Goal: Information Seeking & Learning: Learn about a topic

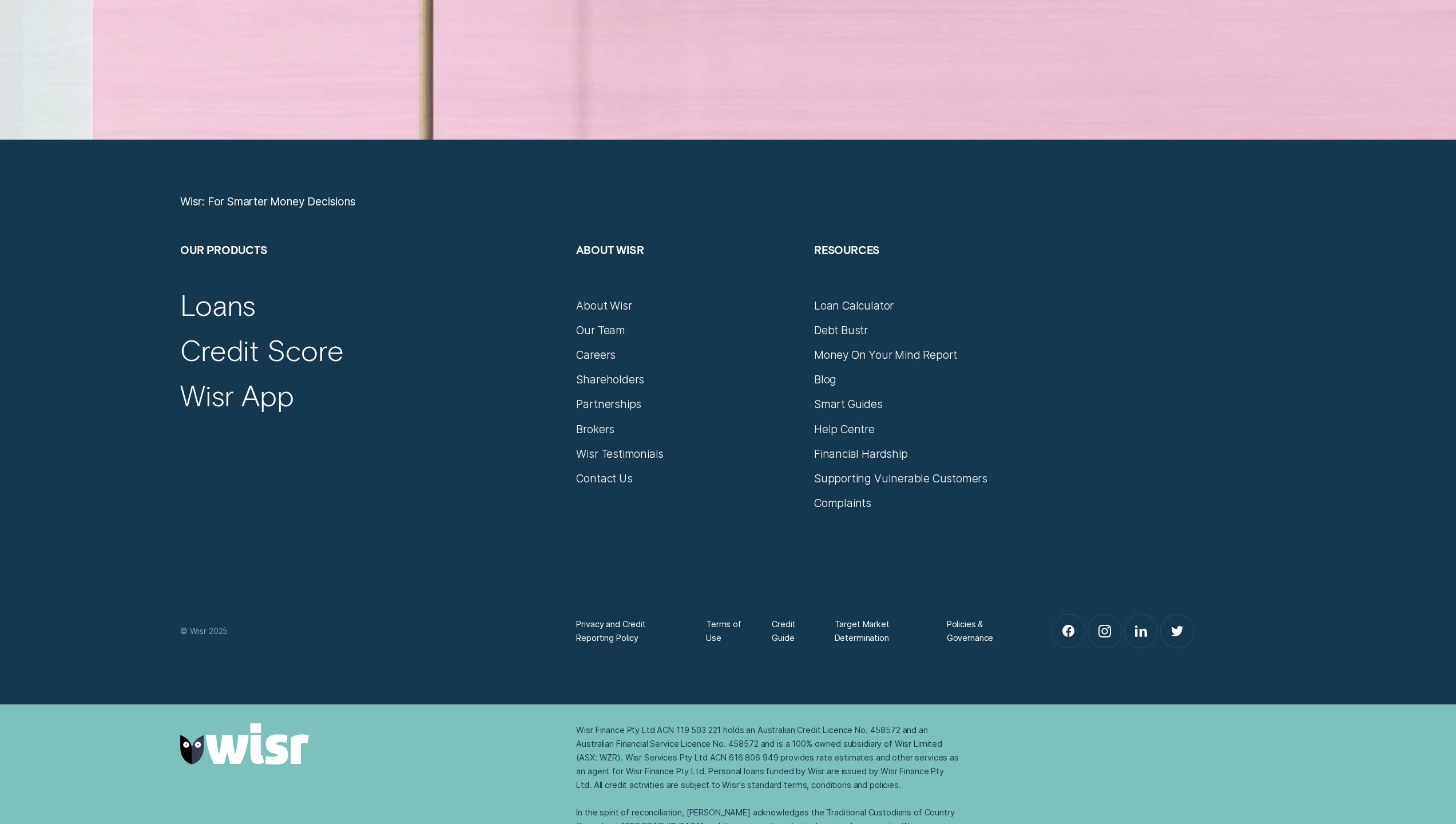
scroll to position [6548, 0]
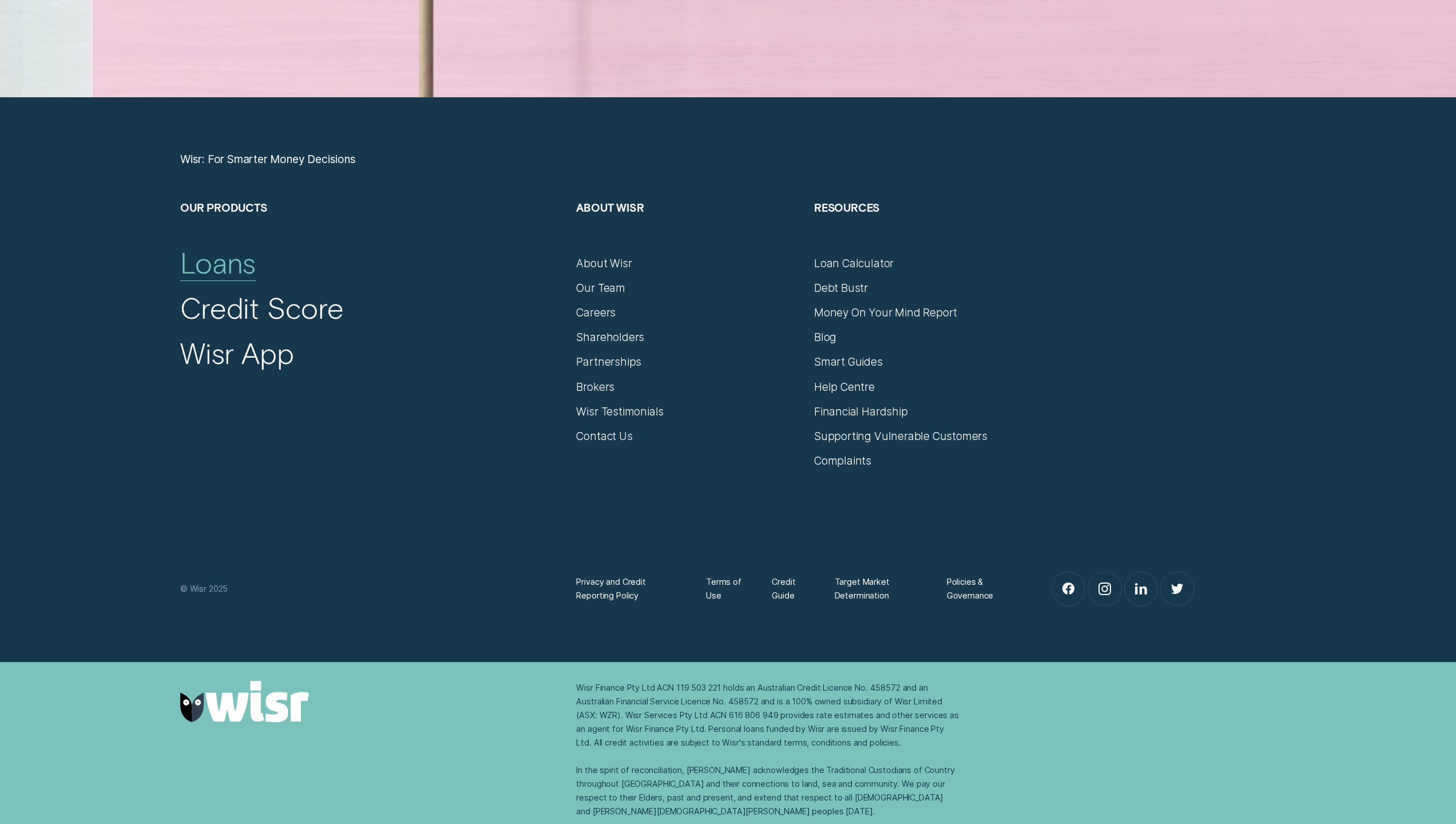
click at [242, 272] on div "Loans" at bounding box center [218, 262] width 75 height 35
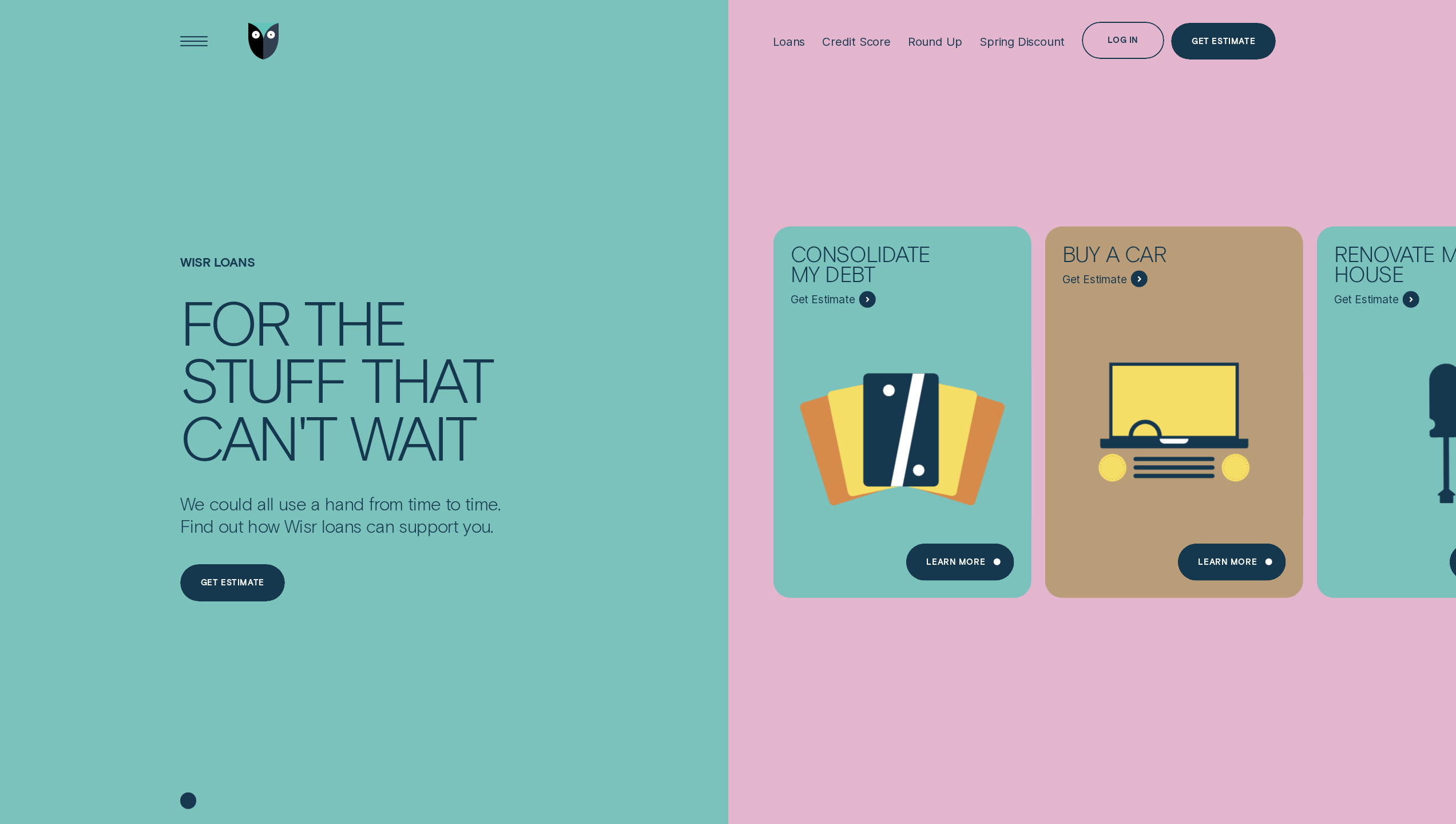
drag, startPoint x: 1234, startPoint y: 691, endPoint x: 1016, endPoint y: 700, distance: 218.2
click at [1016, 700] on div "Consolidate my debt Get Estimate Loans - Debt Consolidation Learn more Learn mo…" at bounding box center [1457, 412] width 1456 height 824
click at [1219, 562] on div "Learn More" at bounding box center [1227, 564] width 59 height 7
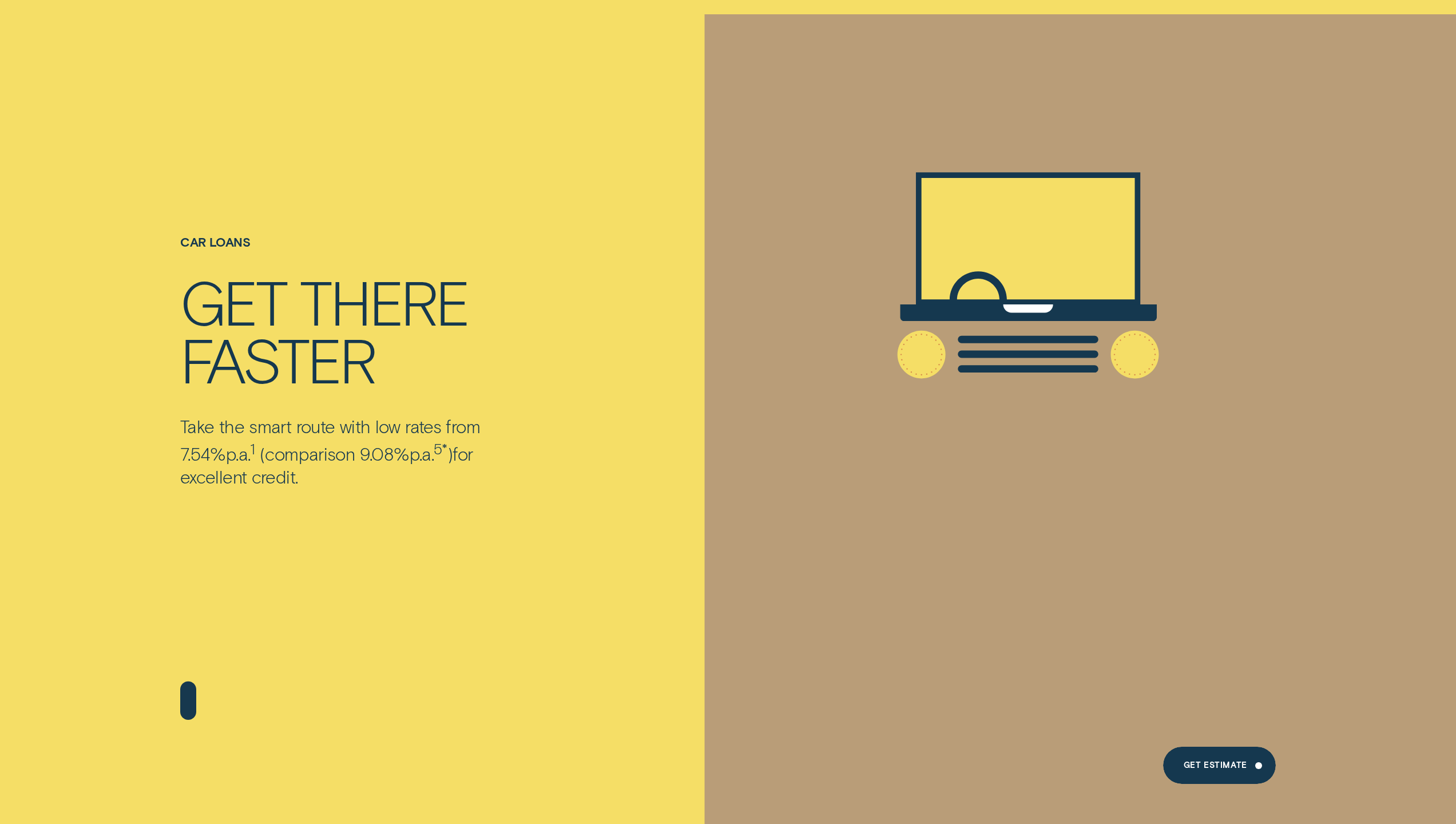
scroll to position [58, 0]
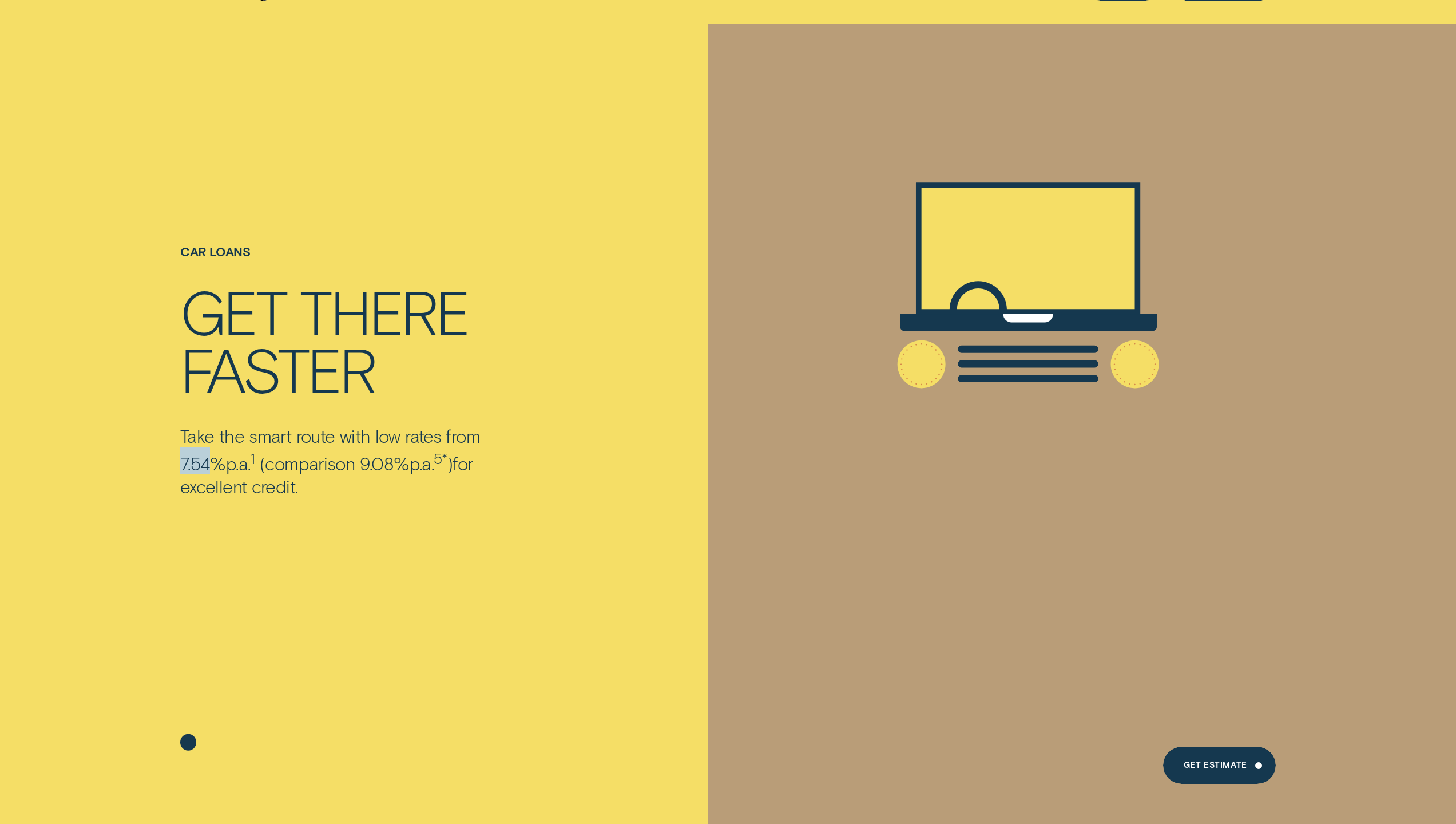
drag, startPoint x: 484, startPoint y: 434, endPoint x: 510, endPoint y: 436, distance: 26.1
click at [510, 436] on p "Take the smart route with low rates from 7.54% p.a. 1 ( comparison 9.08% p.a. 5…" at bounding box center [359, 460] width 357 height 72
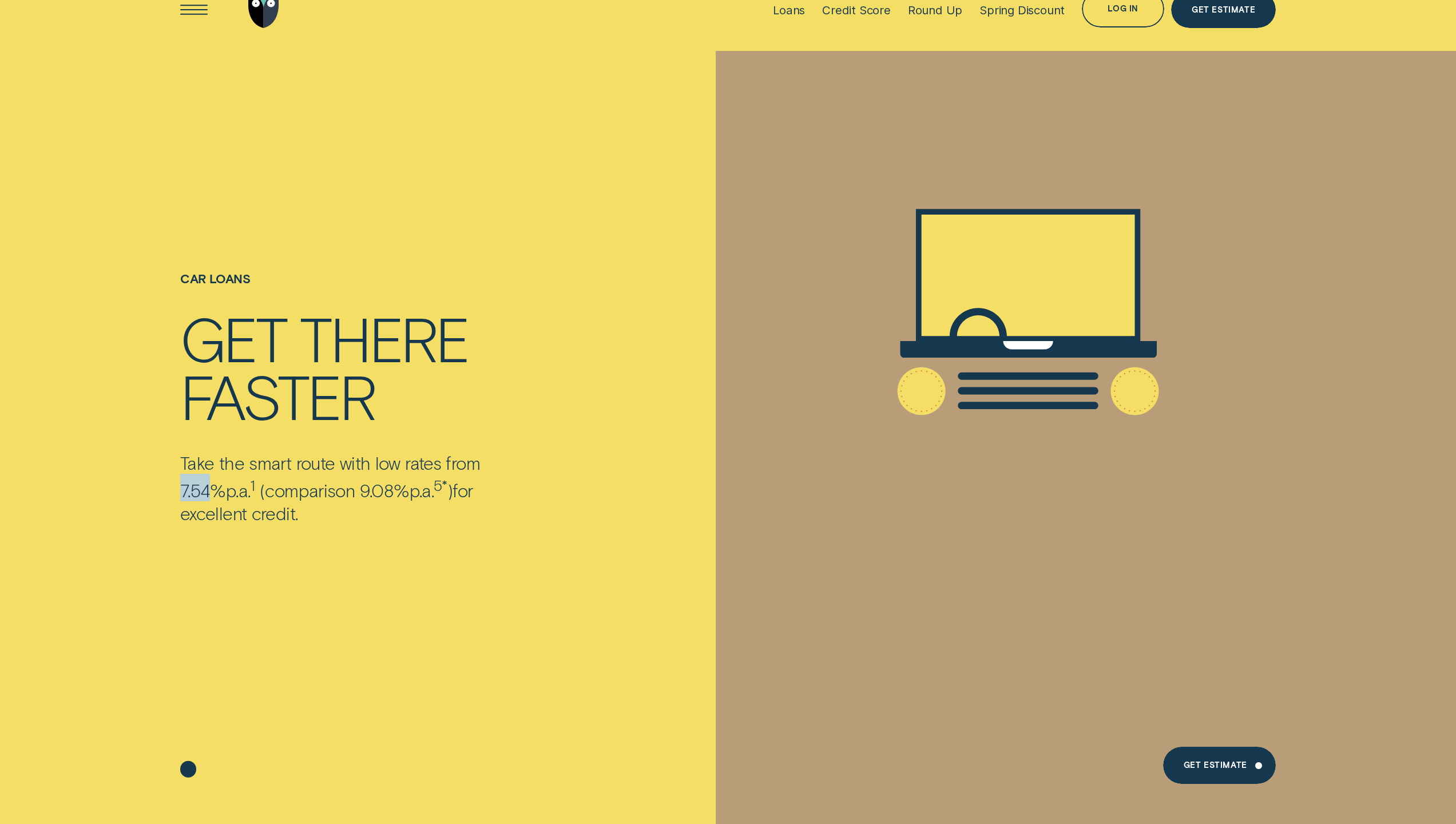
scroll to position [0, 0]
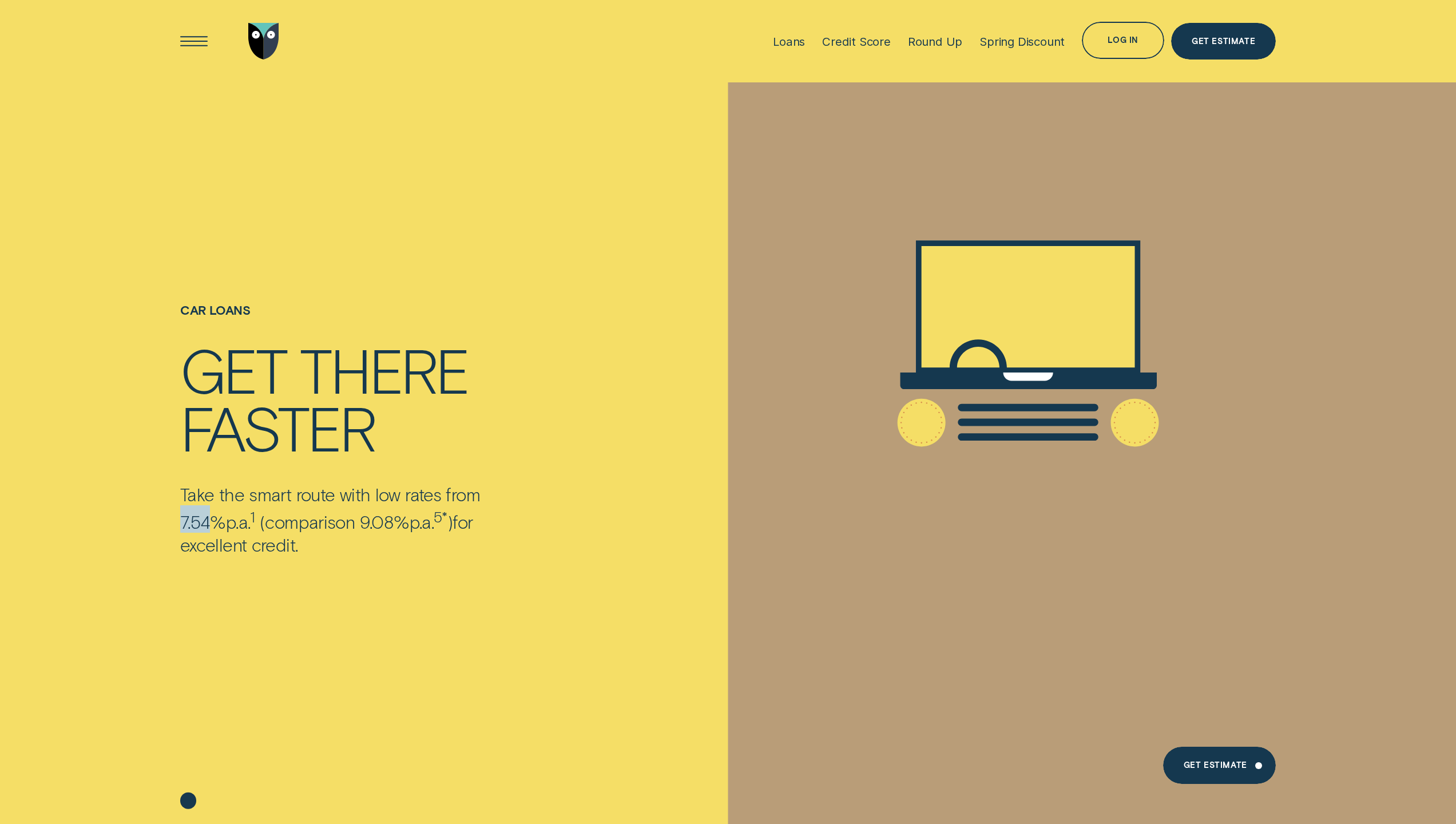
copy p "7.54"
drag, startPoint x: 311, startPoint y: 523, endPoint x: 344, endPoint y: 524, distance: 33.0
click at [344, 524] on p "Take the smart route with low rates from 7.54% p.a. 1 ( comparison 9.08% p.a. 5…" at bounding box center [359, 518] width 357 height 72
copy p "9.08"
